Goal: Answer question/provide support: Share knowledge or assist other users

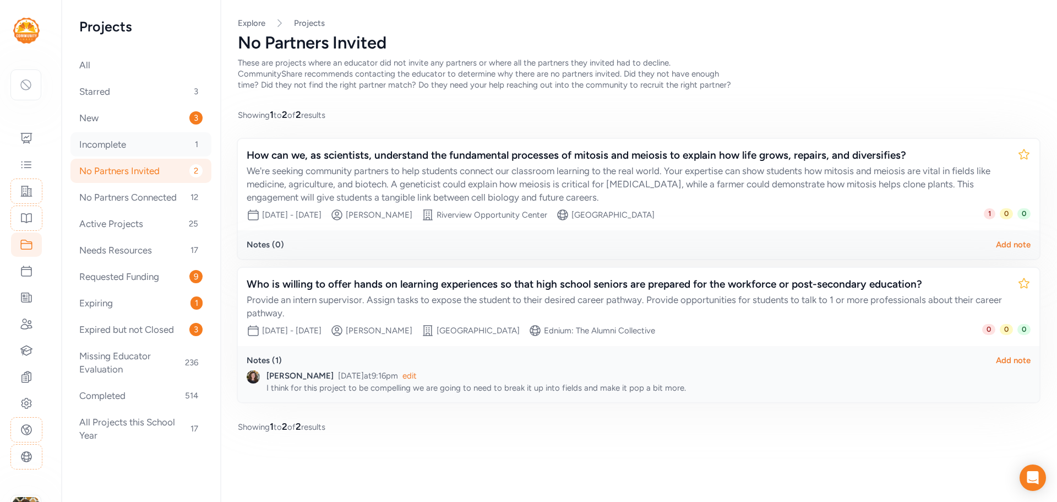
click at [153, 150] on div "Incomplete 1" at bounding box center [140, 144] width 141 height 24
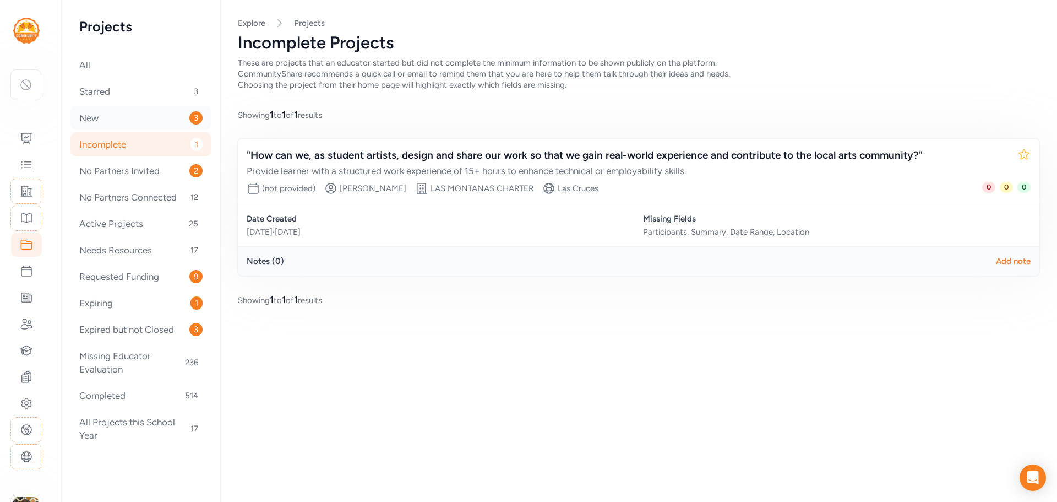
click at [146, 124] on div "New 3" at bounding box center [140, 118] width 141 height 24
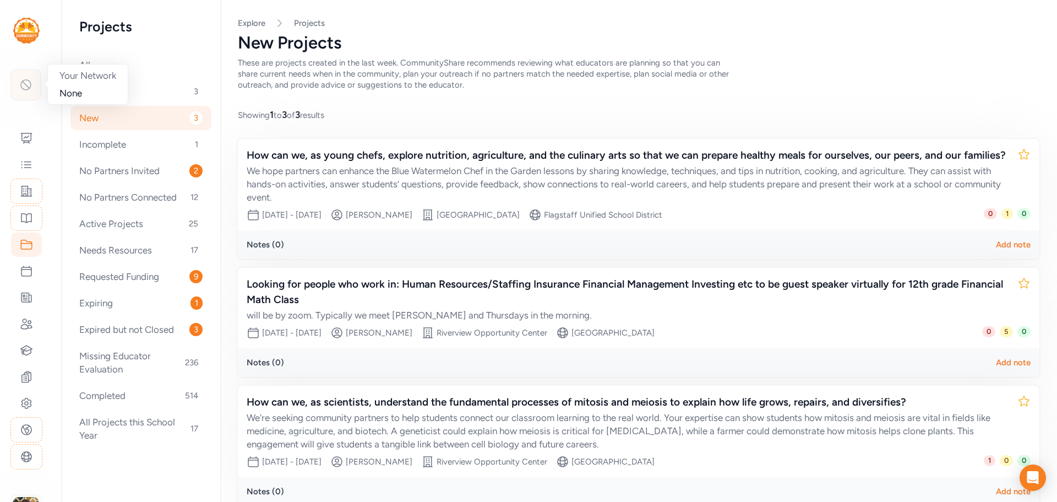
click at [30, 88] on icon at bounding box center [26, 85] width 10 height 10
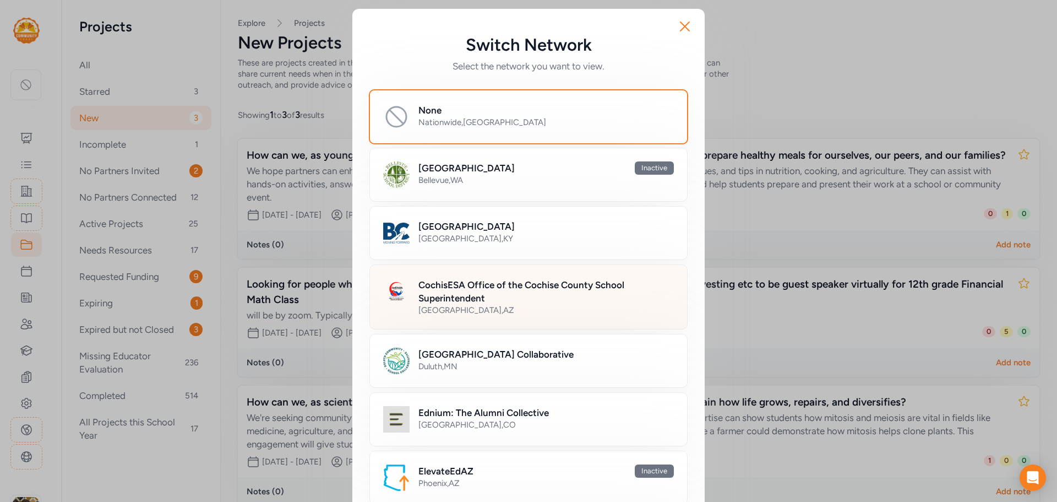
click at [440, 283] on h2 "CochisESA Office of the Cochise County School Superintendent" at bounding box center [545, 291] width 255 height 26
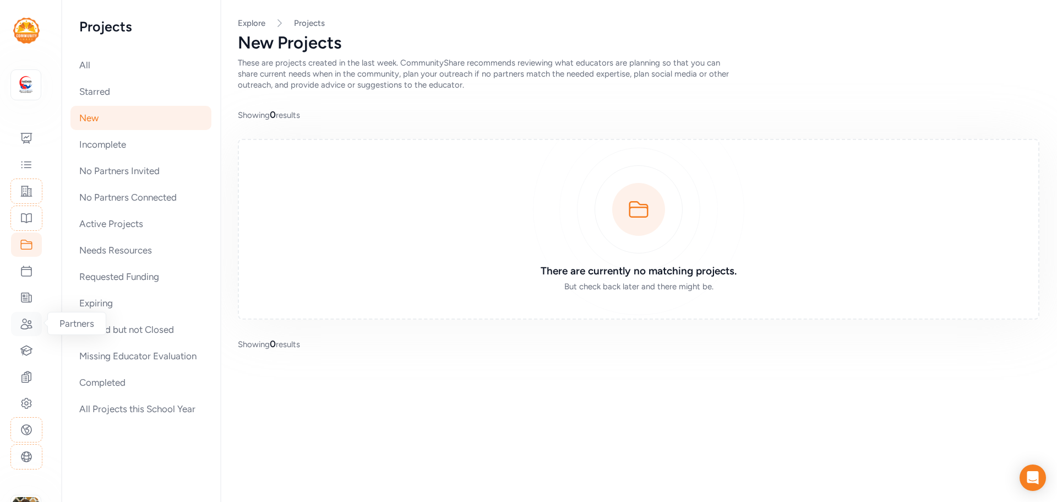
click at [25, 324] on icon at bounding box center [26, 324] width 11 height 10
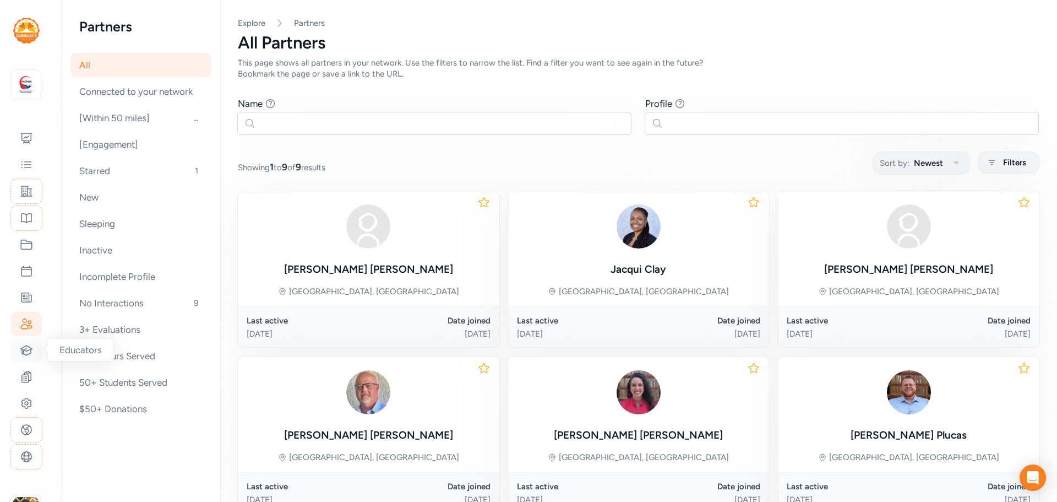
click at [29, 355] on icon at bounding box center [26, 350] width 13 height 13
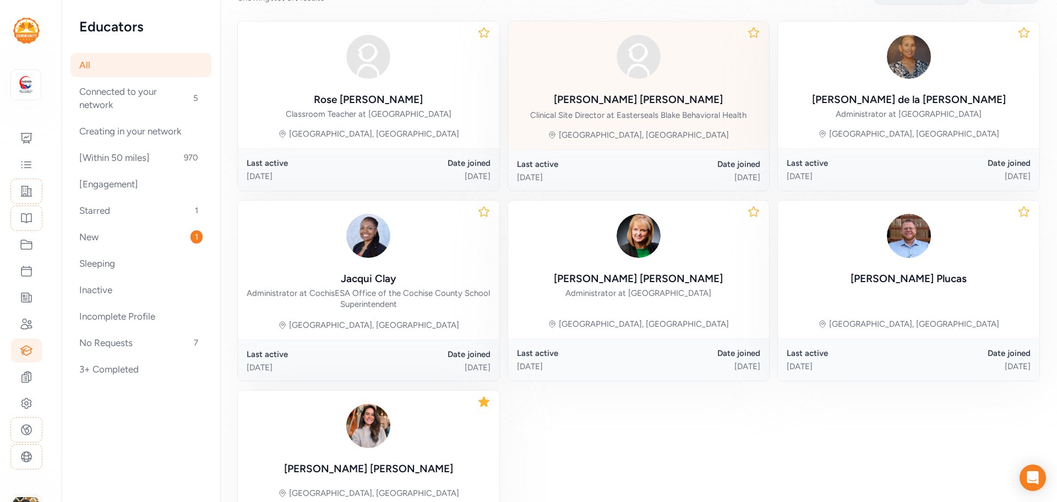
scroll to position [20, 0]
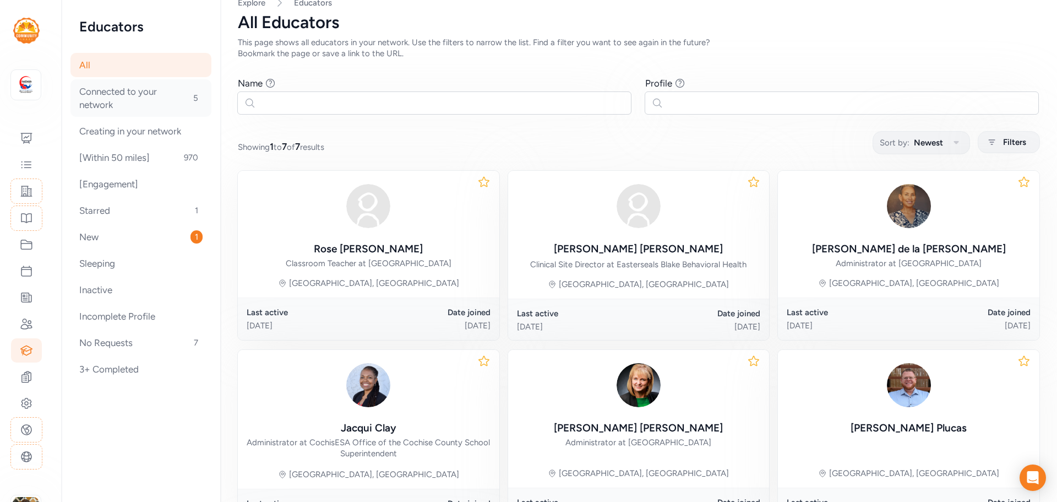
click at [123, 102] on div "Connected to your network 5" at bounding box center [140, 97] width 141 height 37
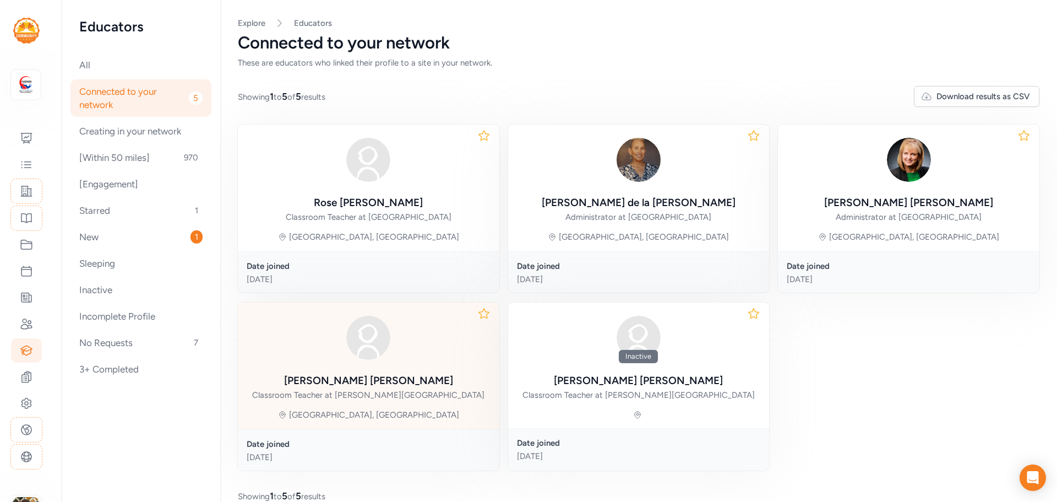
click at [410, 375] on div "[PERSON_NAME] Classroom Teacher at [PERSON_NAME][GEOGRAPHIC_DATA]" at bounding box center [368, 387] width 232 height 28
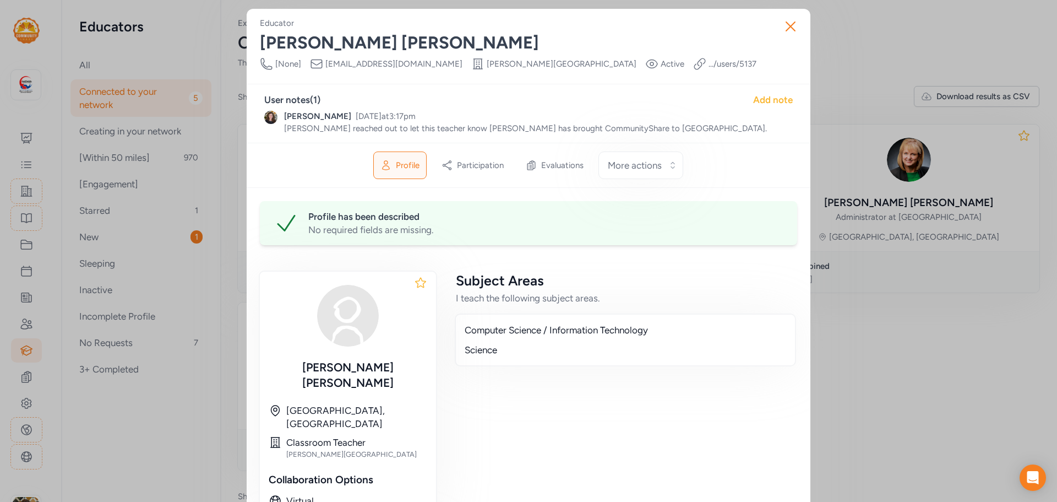
click at [771, 104] on div "Add note" at bounding box center [773, 99] width 40 height 13
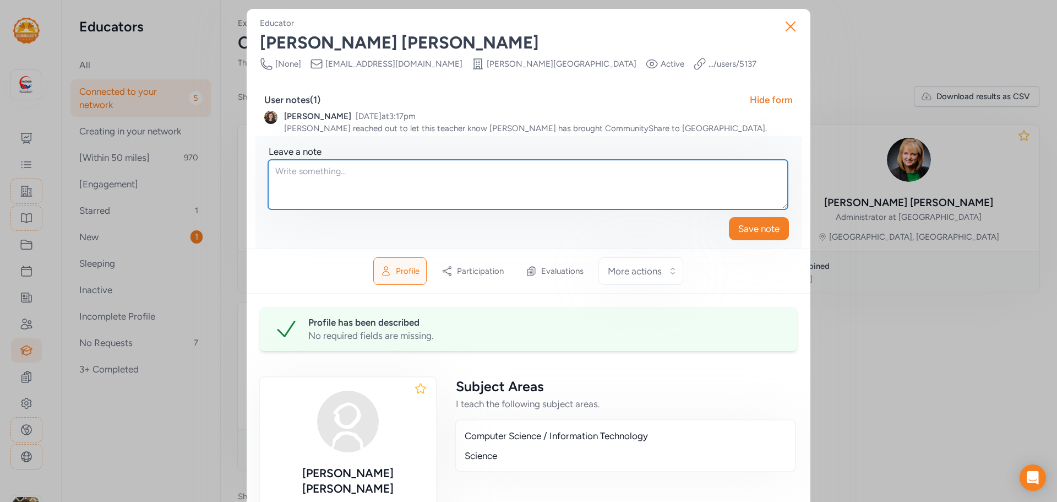
click at [369, 184] on textarea at bounding box center [528, 185] width 520 height 50
type textarea "[PERSON_NAME] has moved to the [GEOGRAPHIC_DATA] area and is no longer teaching…"
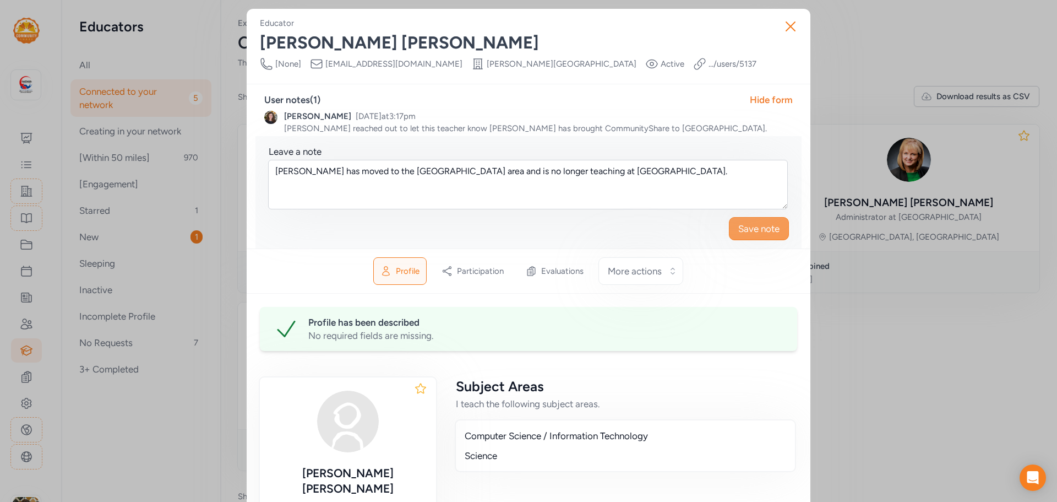
click at [753, 227] on span "Save note" at bounding box center [758, 228] width 41 height 13
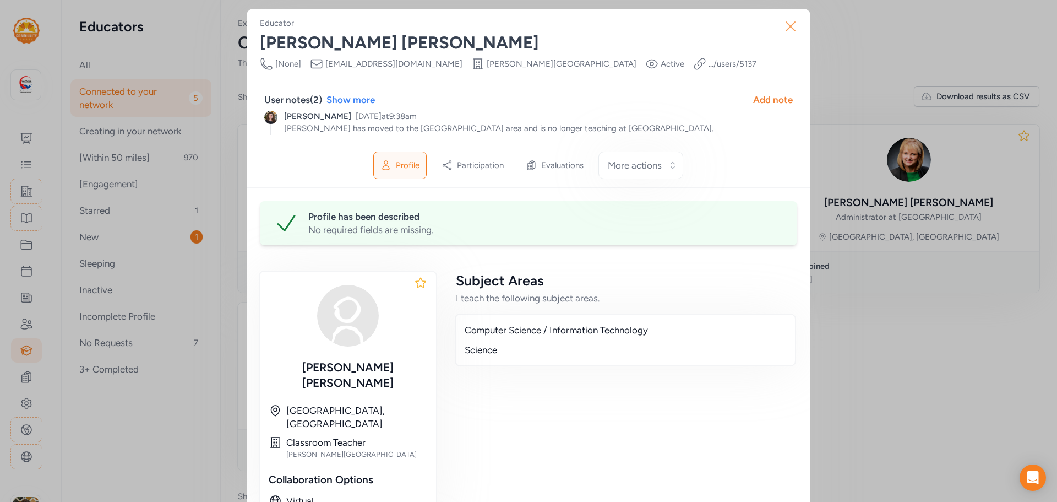
click at [790, 28] on icon "button" at bounding box center [791, 27] width 18 height 18
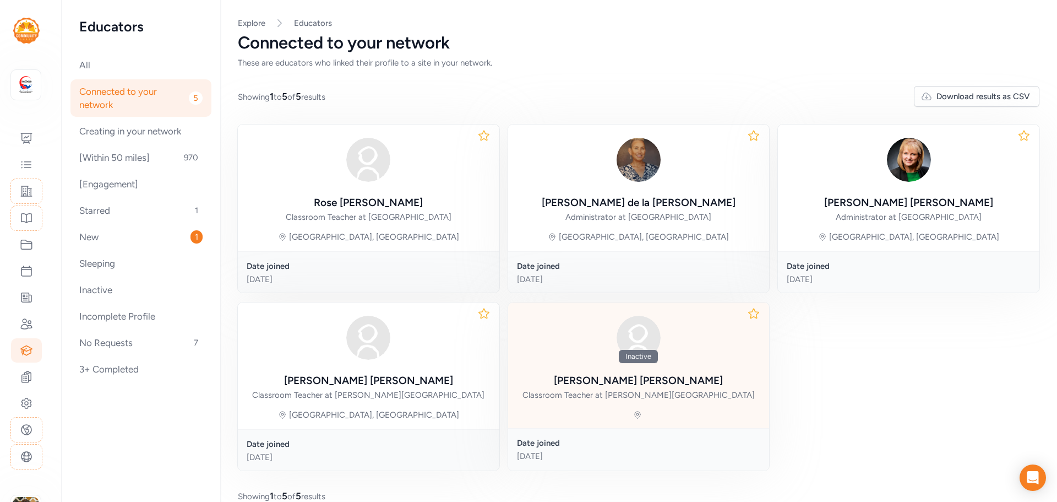
click at [640, 376] on div "[PERSON_NAME]" at bounding box center [638, 380] width 169 height 15
